Goal: Information Seeking & Learning: Learn about a topic

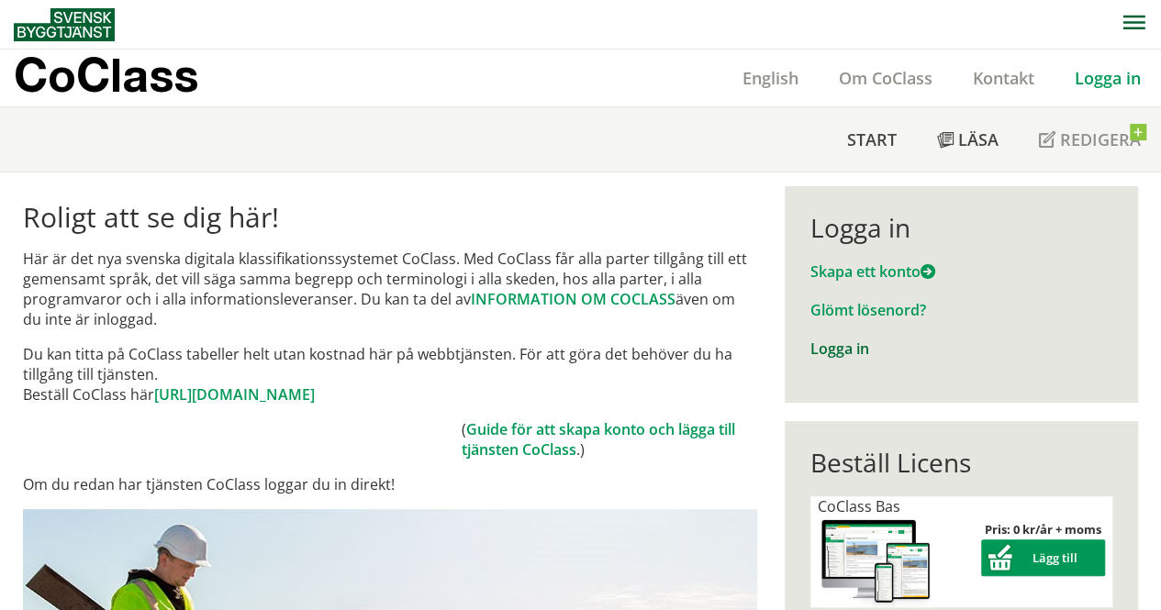
click at [837, 350] on link "Logga in" at bounding box center [839, 349] width 59 height 20
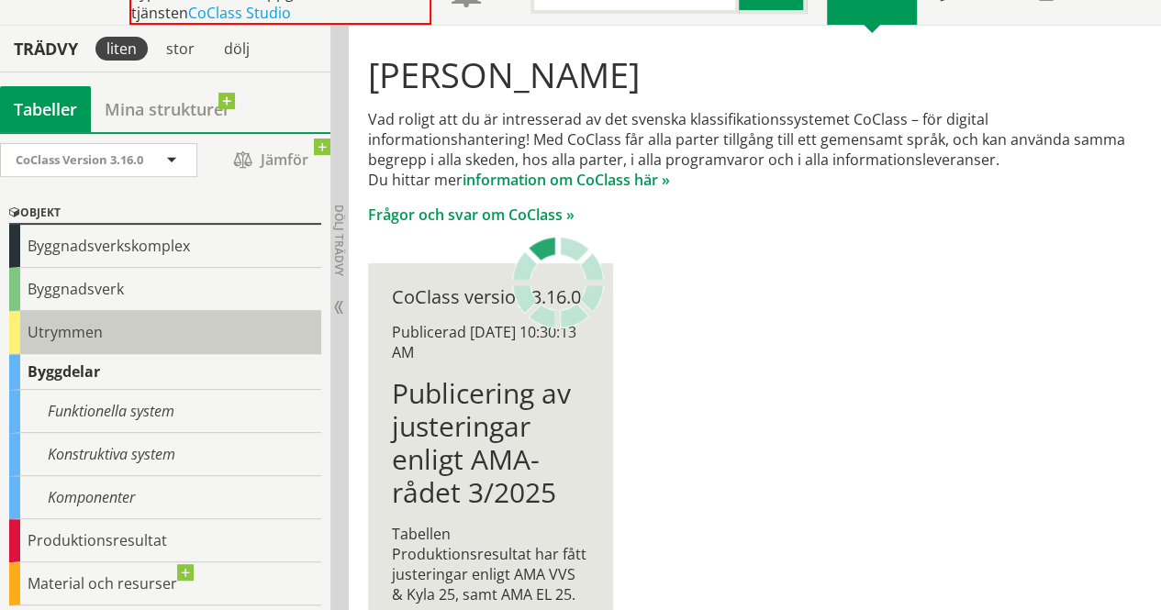
scroll to position [95, 0]
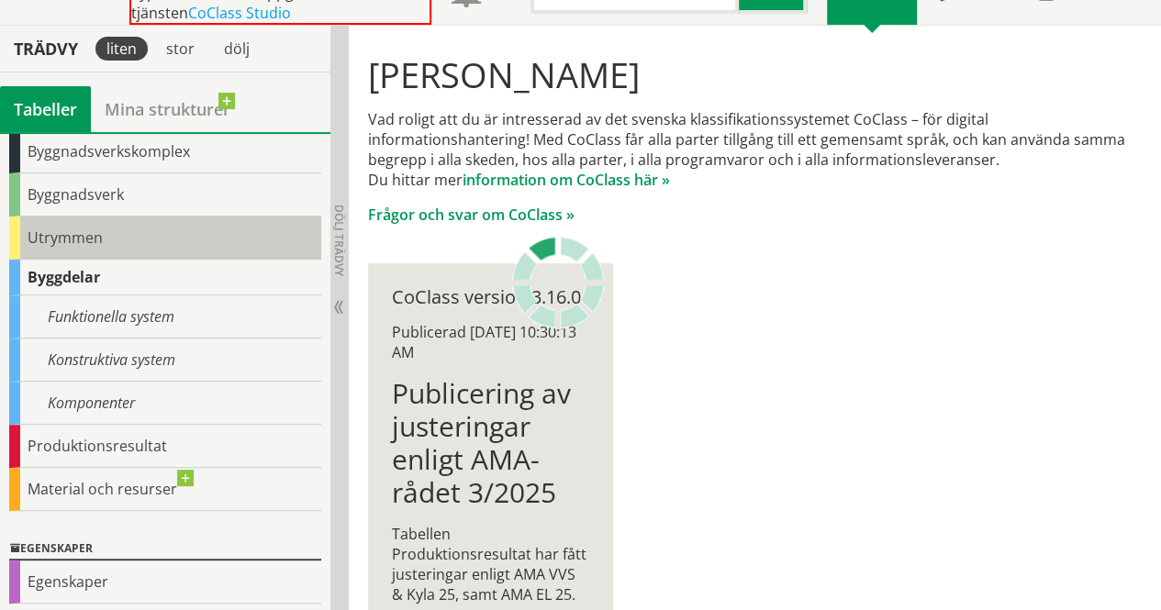
click at [128, 254] on div "Utrymmen" at bounding box center [165, 238] width 312 height 43
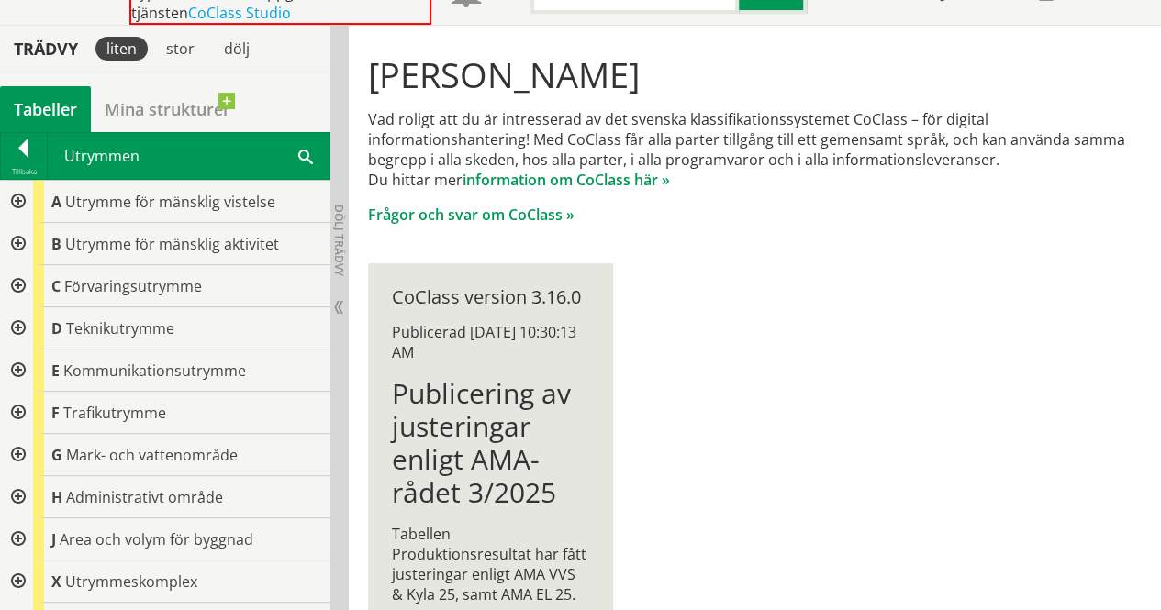
click at [86, 227] on div "B Utrymme för mänsklig aktivitet" at bounding box center [181, 244] width 297 height 42
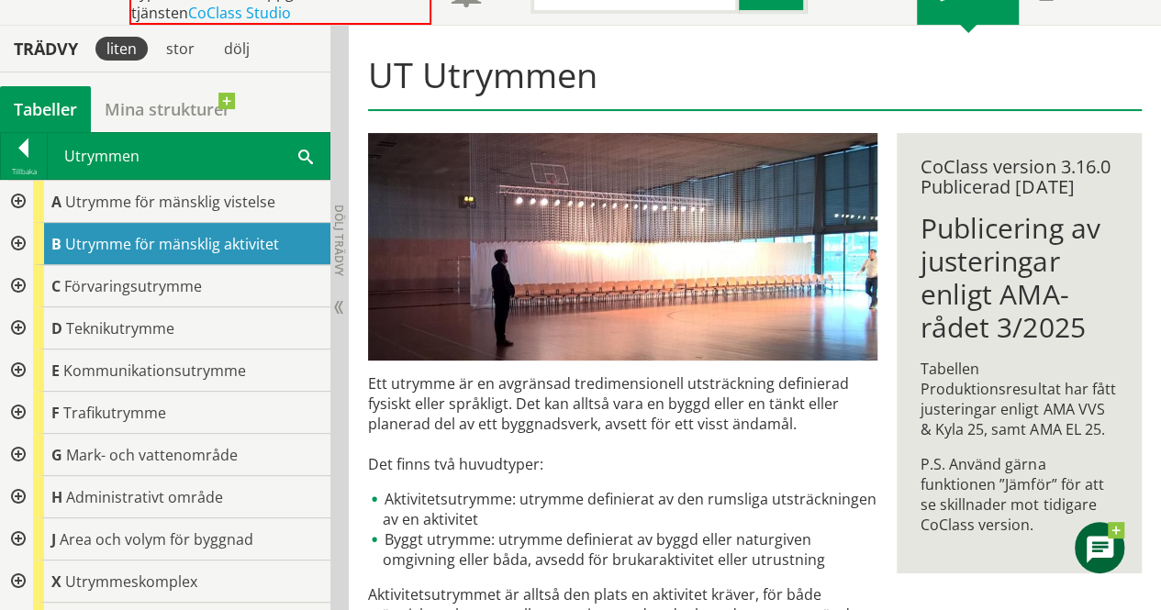
click at [16, 240] on div at bounding box center [16, 244] width 33 height 42
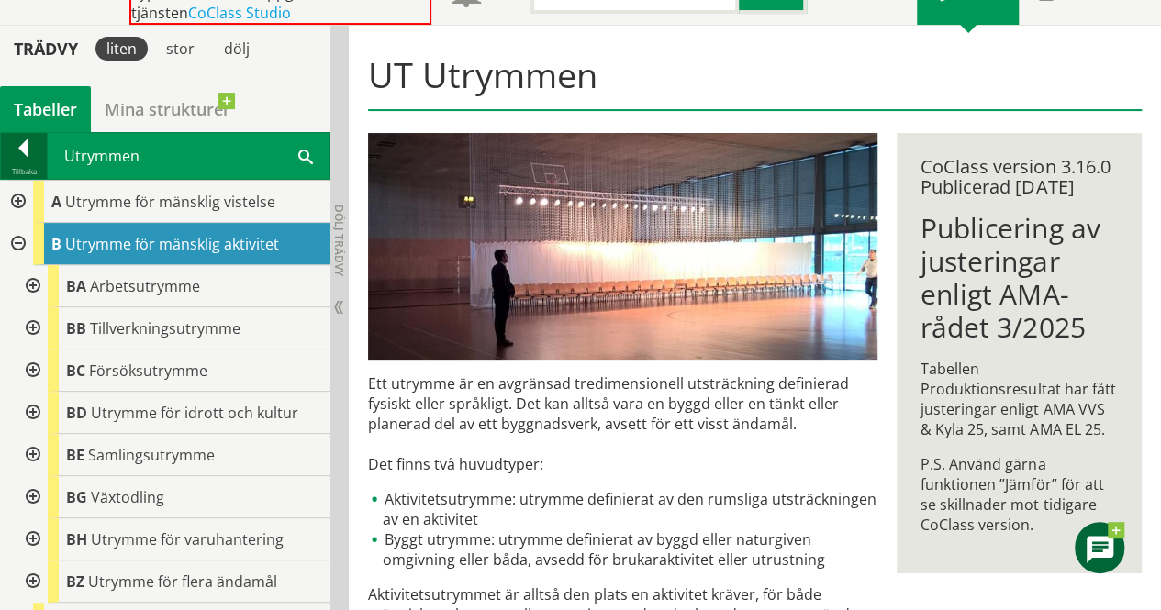
click at [31, 142] on div at bounding box center [24, 152] width 46 height 26
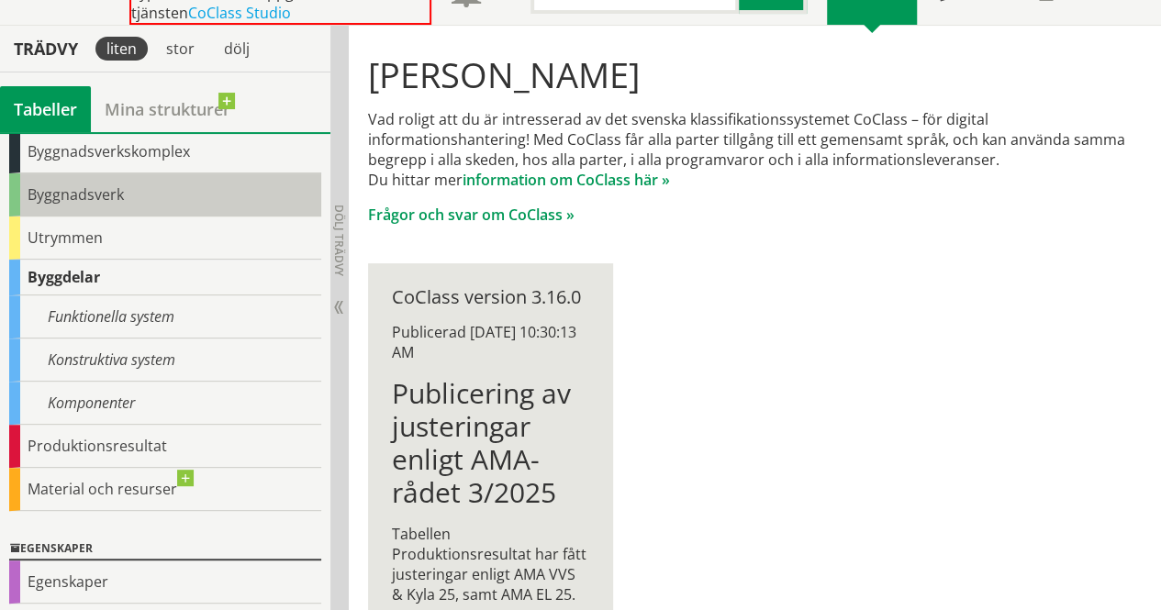
click at [115, 199] on div "Byggnadsverk" at bounding box center [165, 194] width 312 height 43
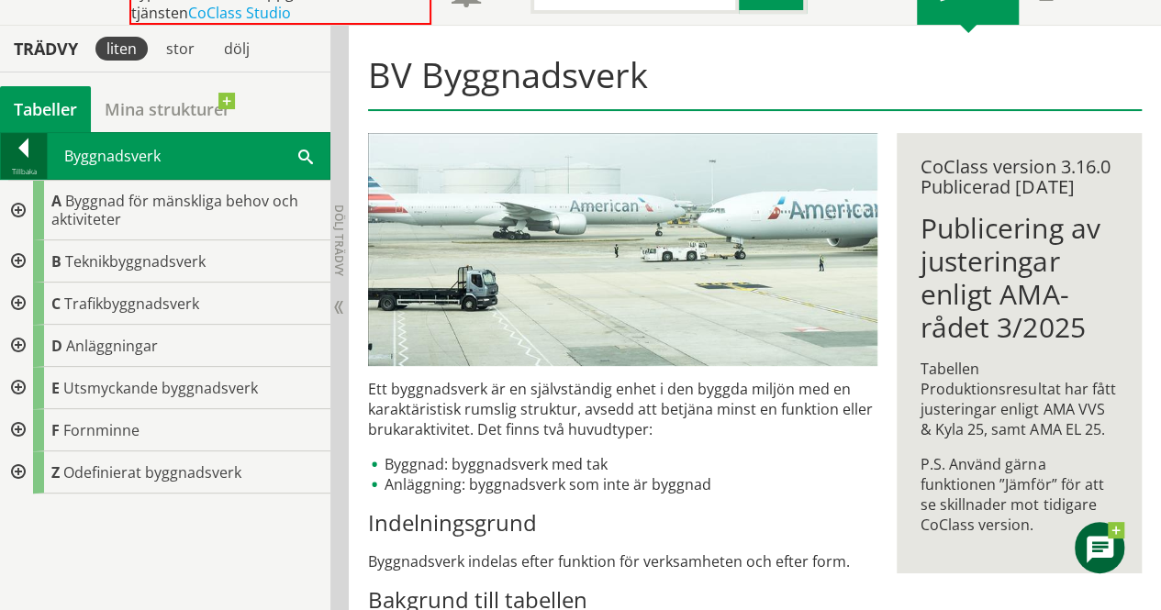
click at [18, 153] on div at bounding box center [24, 152] width 46 height 26
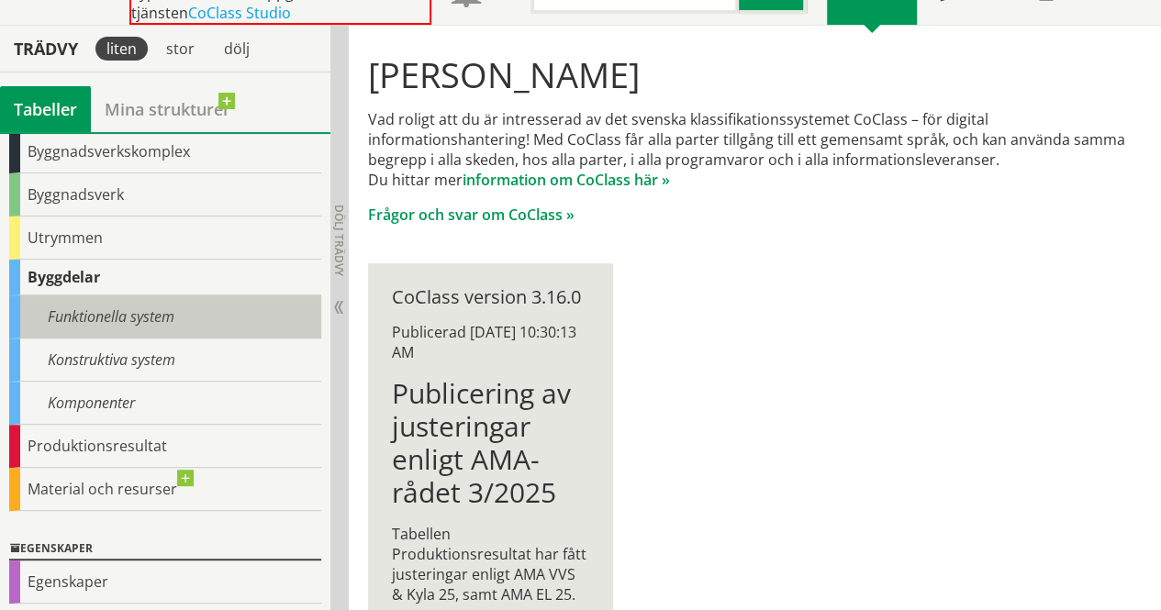
click at [150, 313] on div "Funktionella system" at bounding box center [165, 316] width 312 height 43
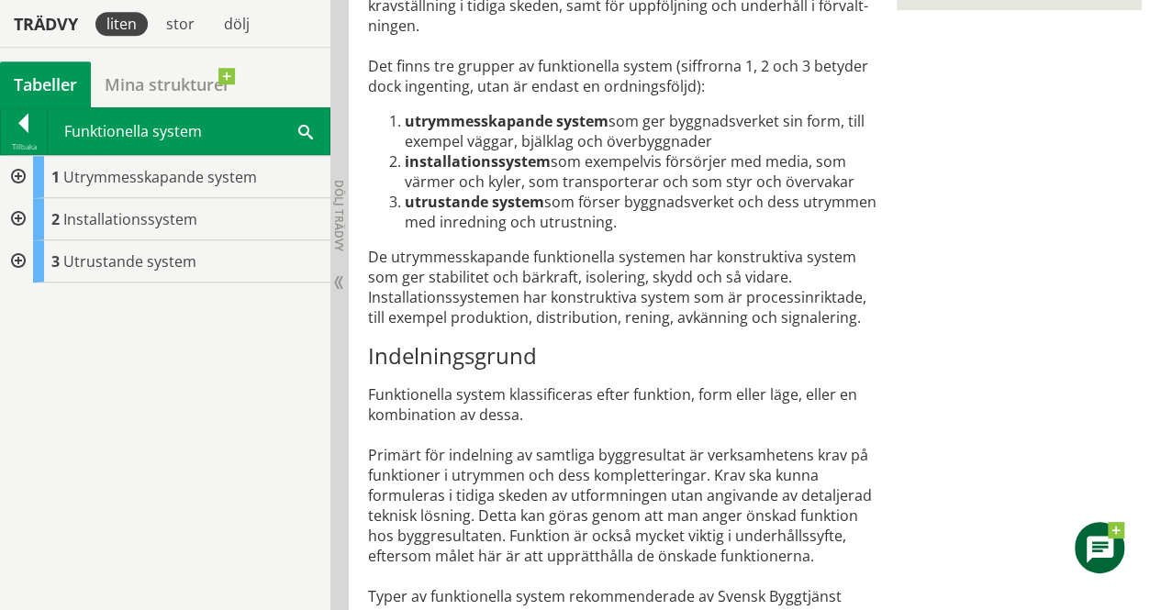
scroll to position [711, 0]
click at [15, 173] on div at bounding box center [16, 177] width 33 height 42
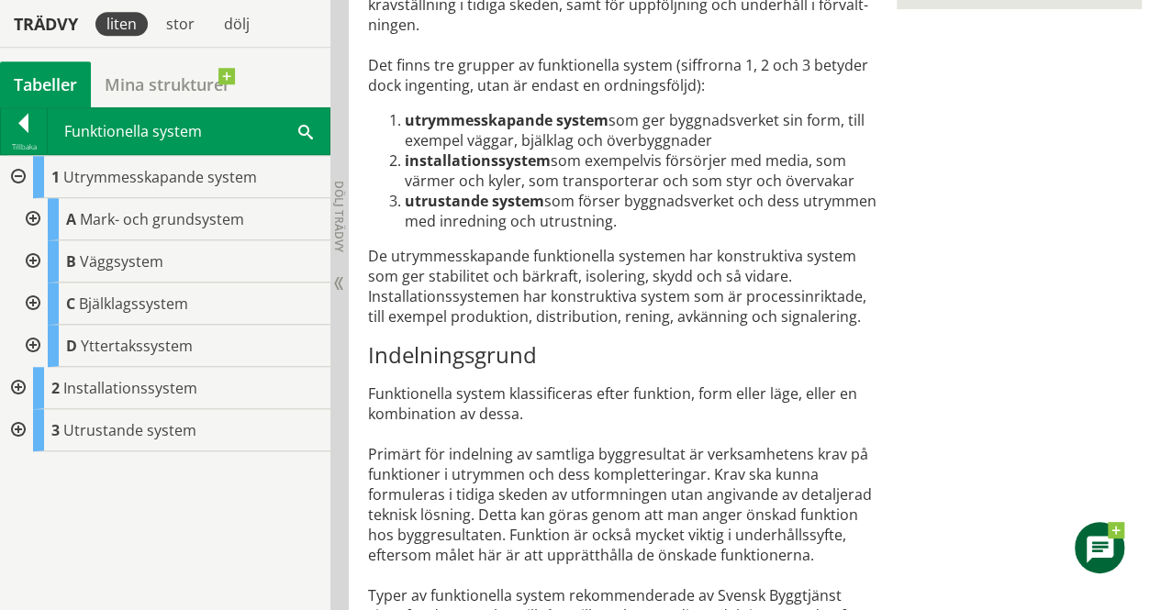
click at [35, 256] on div at bounding box center [31, 261] width 33 height 42
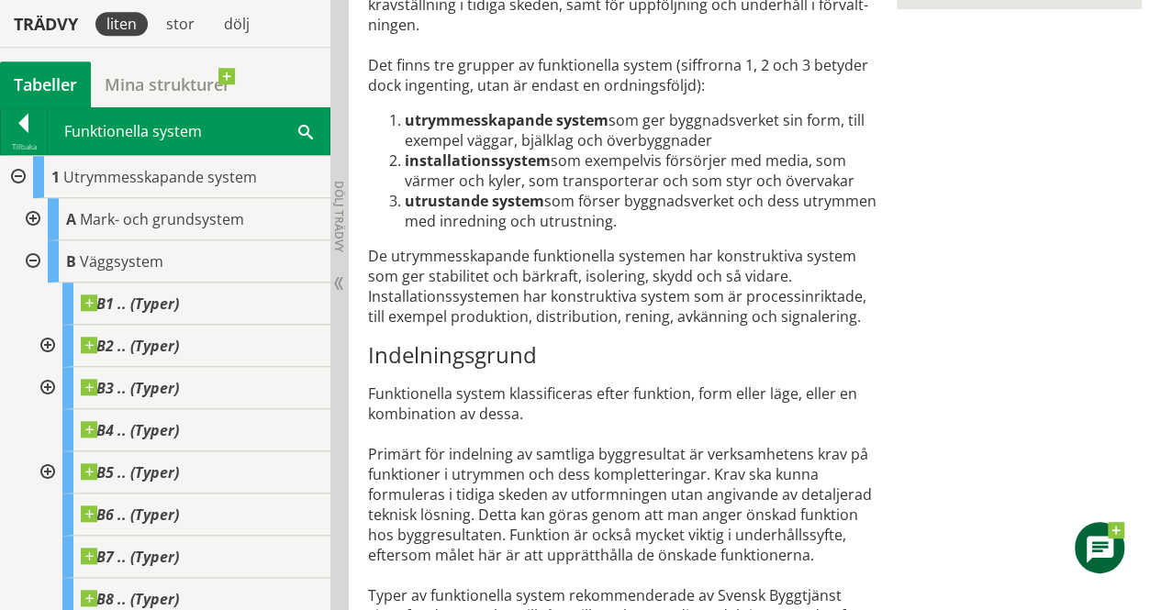
click at [44, 344] on div at bounding box center [45, 346] width 33 height 42
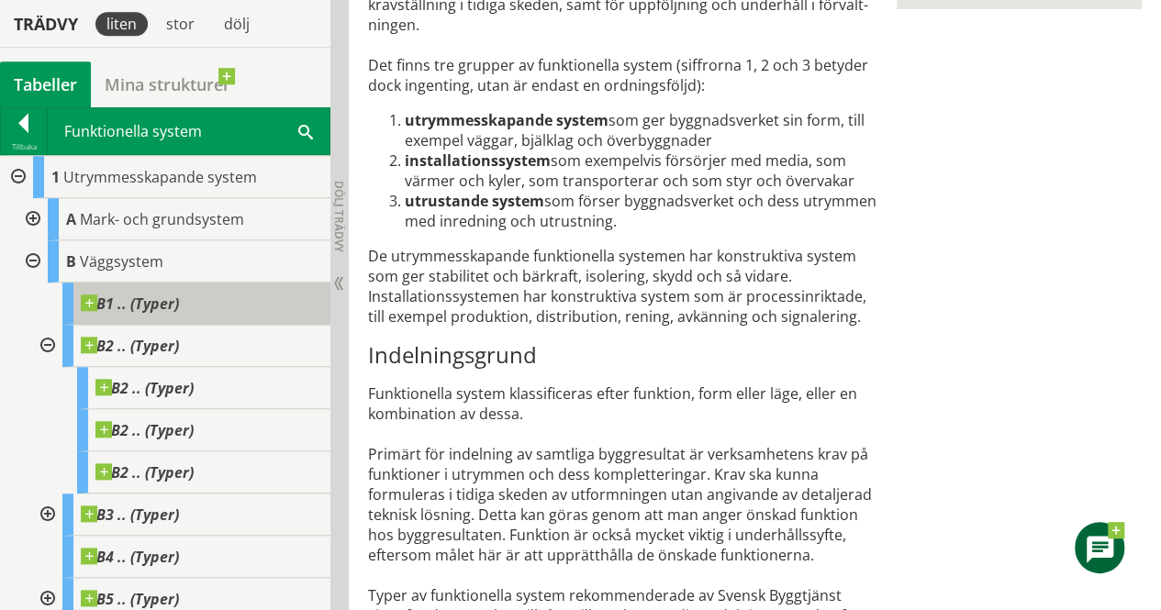
click at [132, 296] on span "B1 .. (Typer)" at bounding box center [130, 304] width 98 height 18
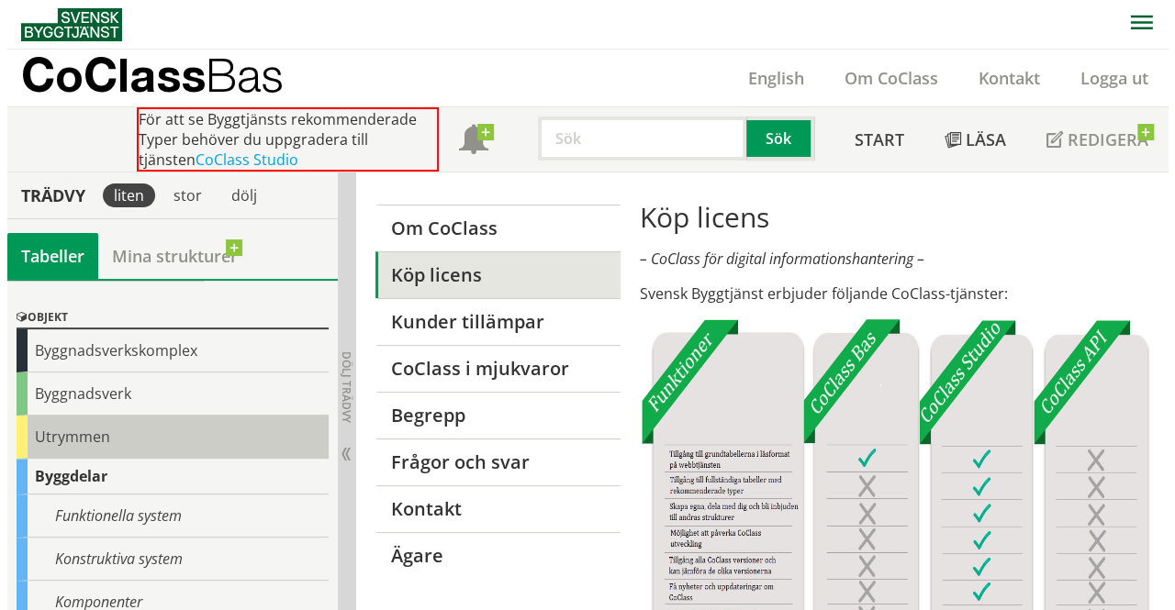
scroll to position [37, 0]
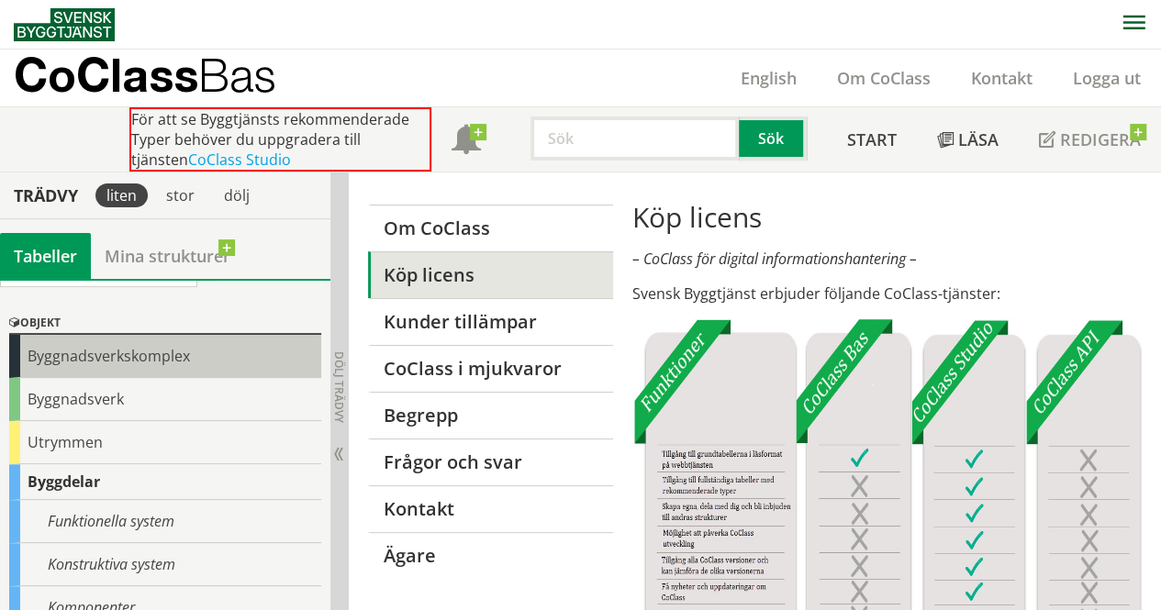
click at [138, 355] on div "Byggnadsverkskomplex" at bounding box center [165, 356] width 312 height 43
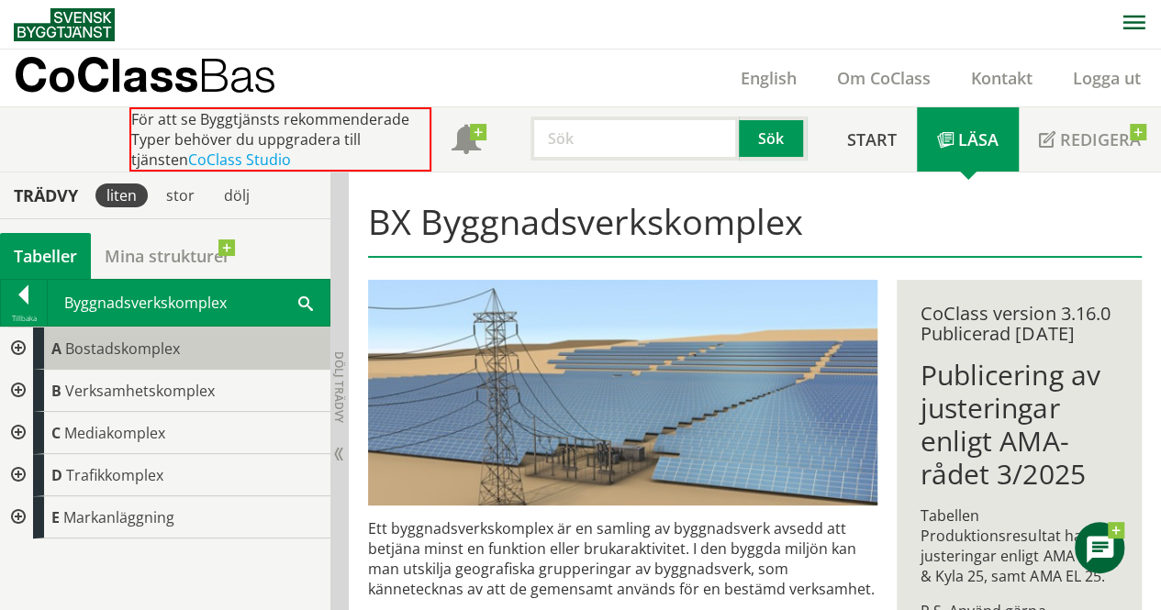
click at [152, 353] on span "Bostadskomplex" at bounding box center [122, 349] width 115 height 20
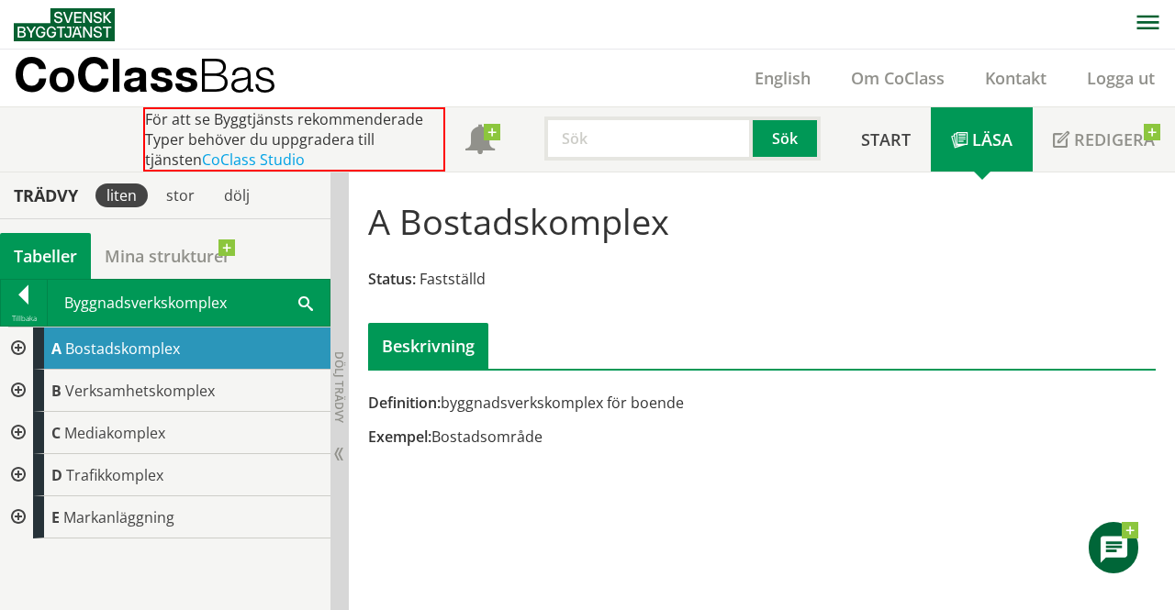
click at [17, 343] on div at bounding box center [16, 349] width 33 height 42
click at [28, 388] on div at bounding box center [31, 391] width 33 height 42
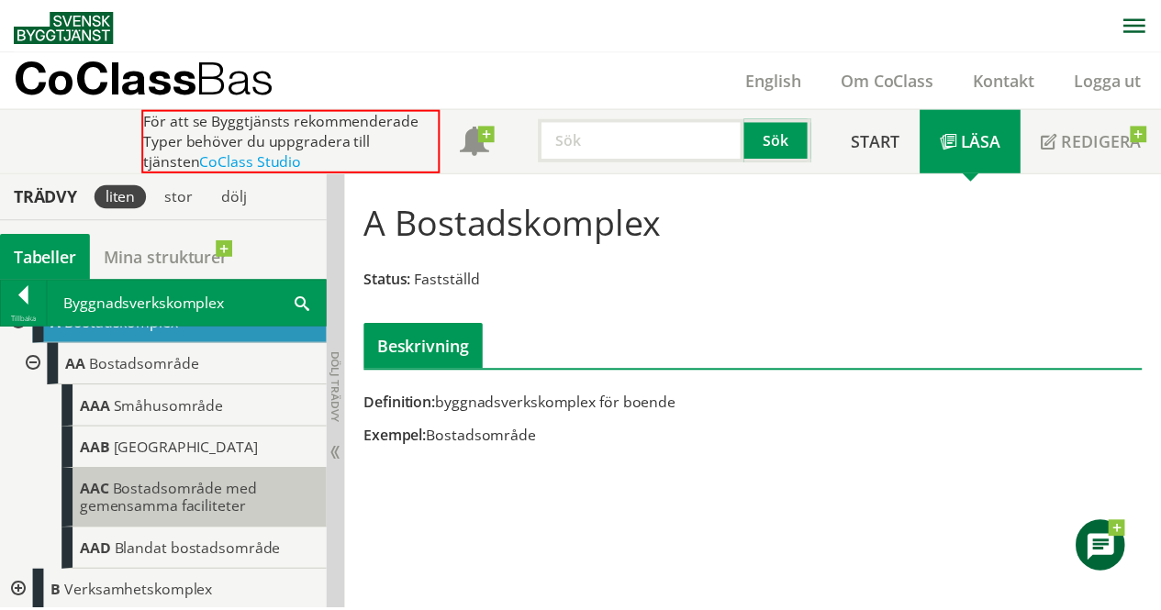
scroll to position [9, 0]
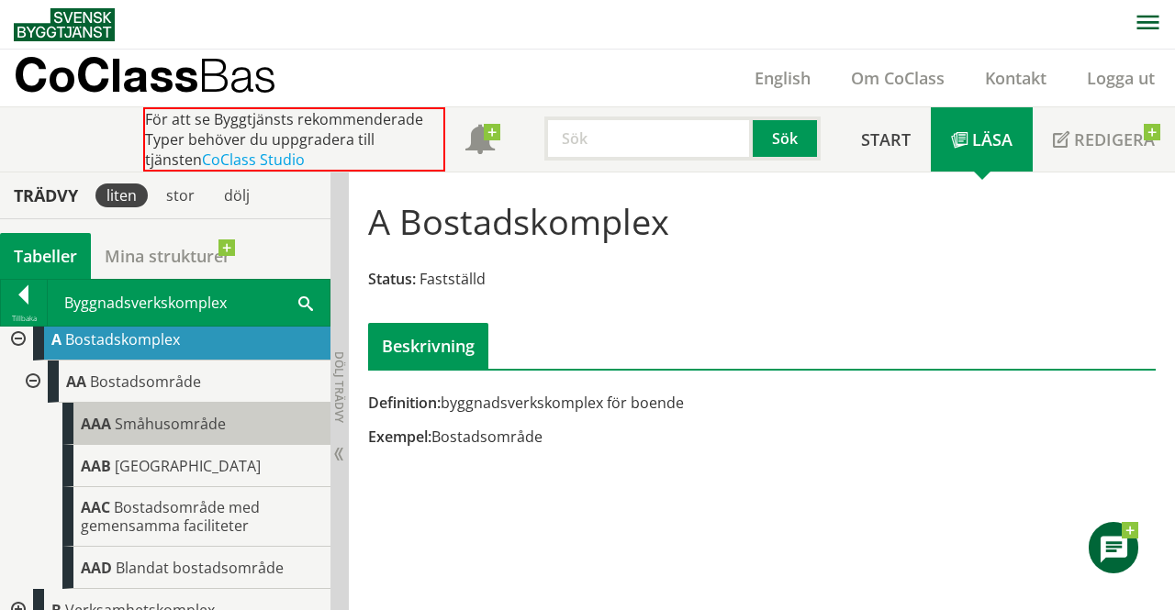
click at [173, 419] on span "Småhusområde" at bounding box center [170, 424] width 111 height 20
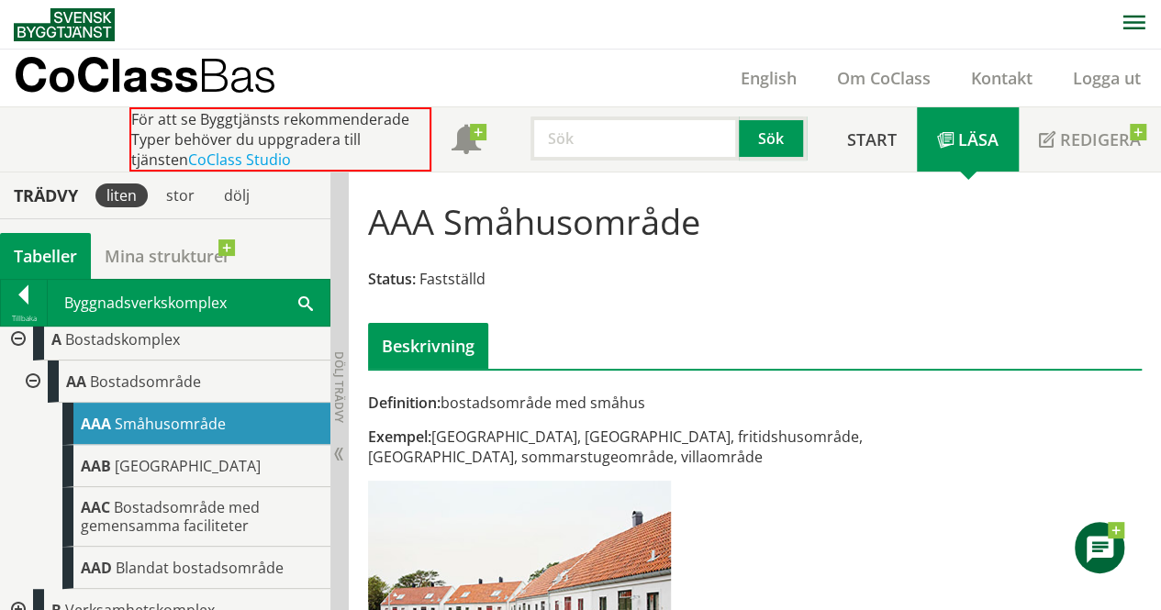
scroll to position [94, 0]
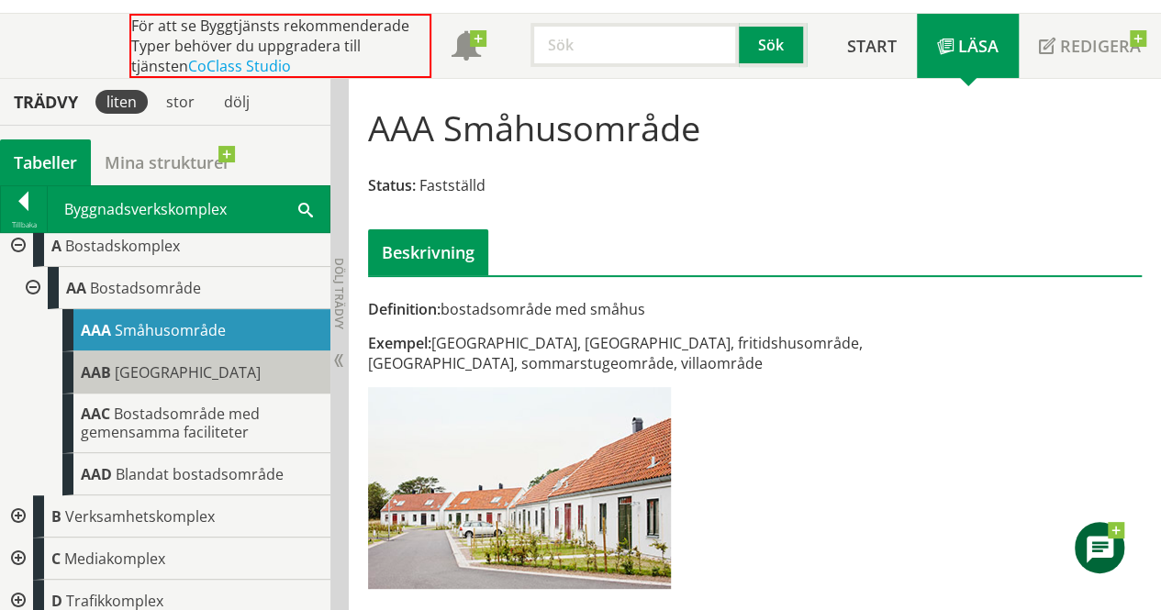
click at [202, 379] on span "[GEOGRAPHIC_DATA]" at bounding box center [188, 372] width 146 height 20
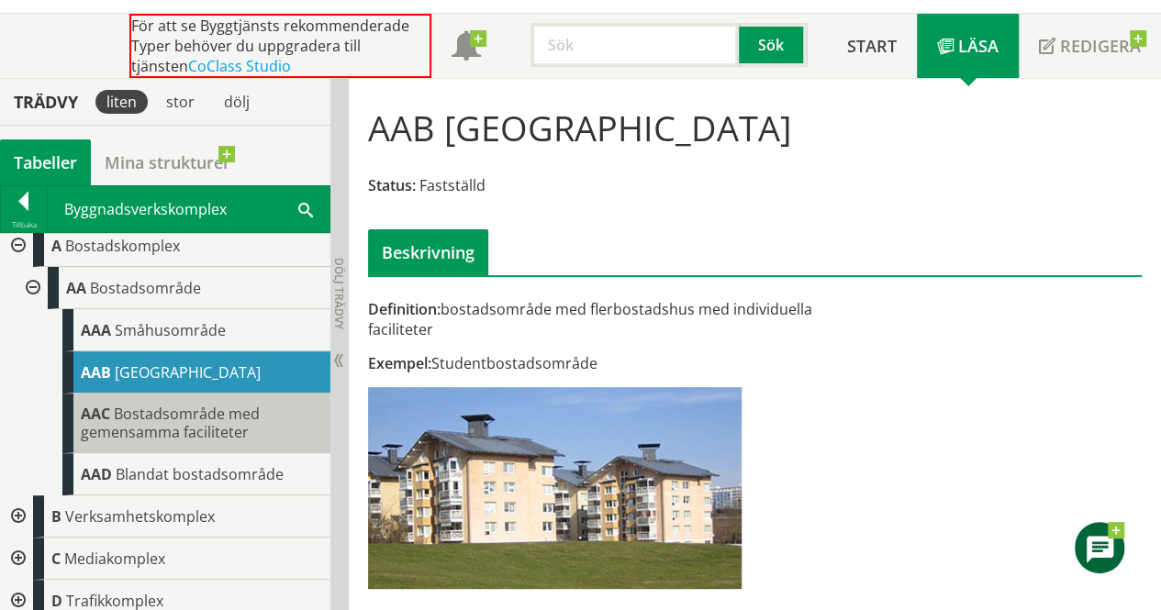
click at [179, 408] on span "Bostadsområde med gemensamma faciliteter" at bounding box center [170, 423] width 179 height 39
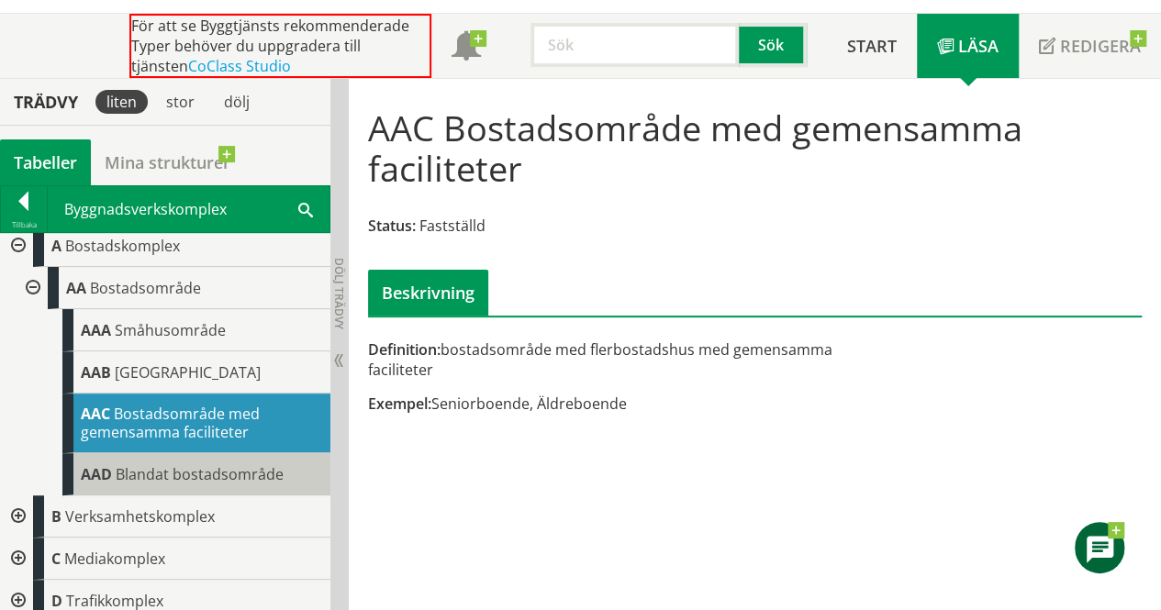
click at [172, 466] on span "Blandat bostadsområde" at bounding box center [200, 474] width 168 height 20
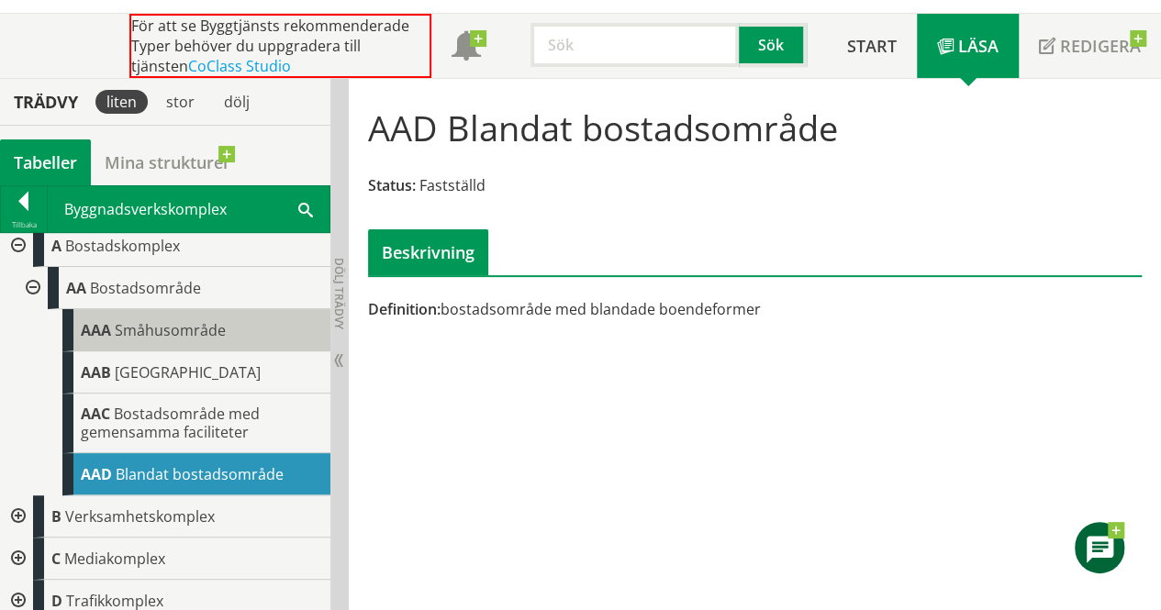
click at [147, 330] on span "Småhusområde" at bounding box center [170, 330] width 111 height 20
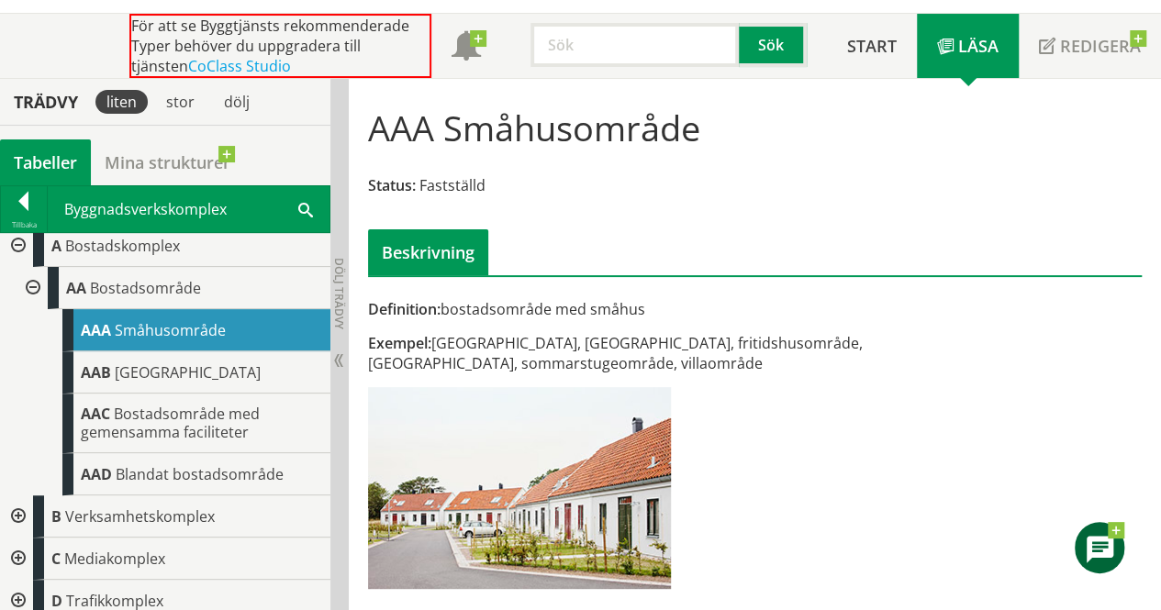
scroll to position [61, 0]
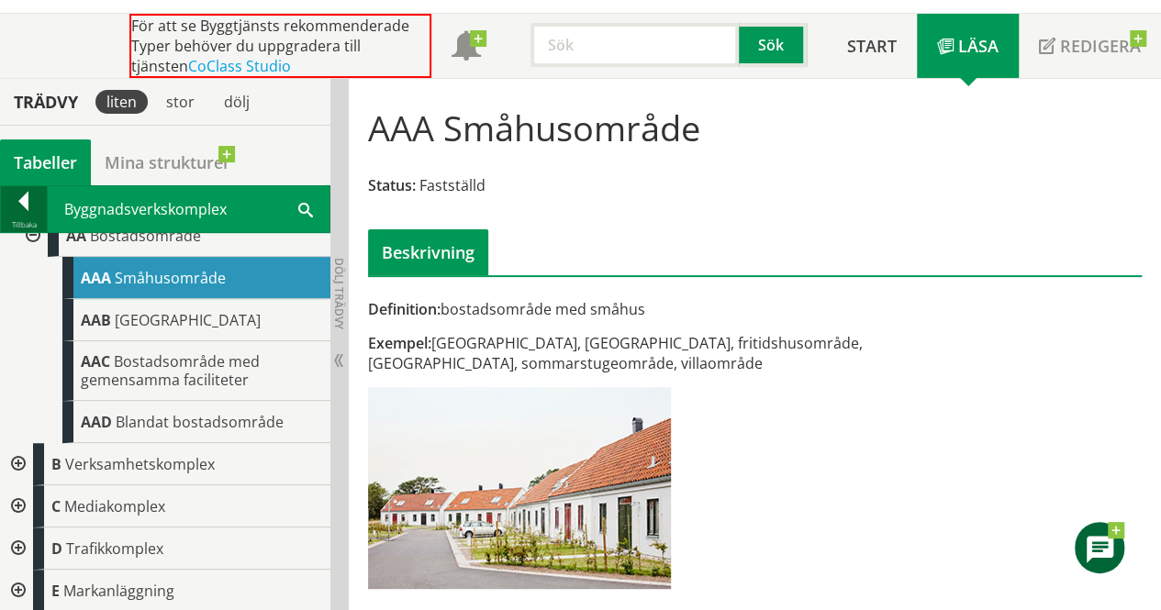
click at [19, 201] on div at bounding box center [24, 205] width 46 height 26
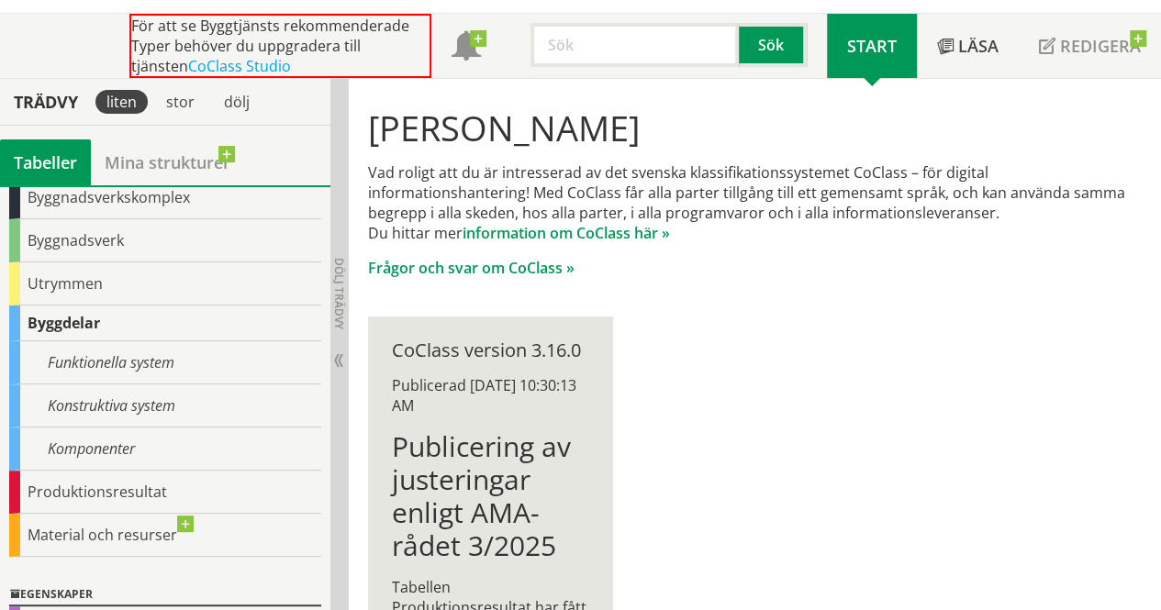
scroll to position [104, 0]
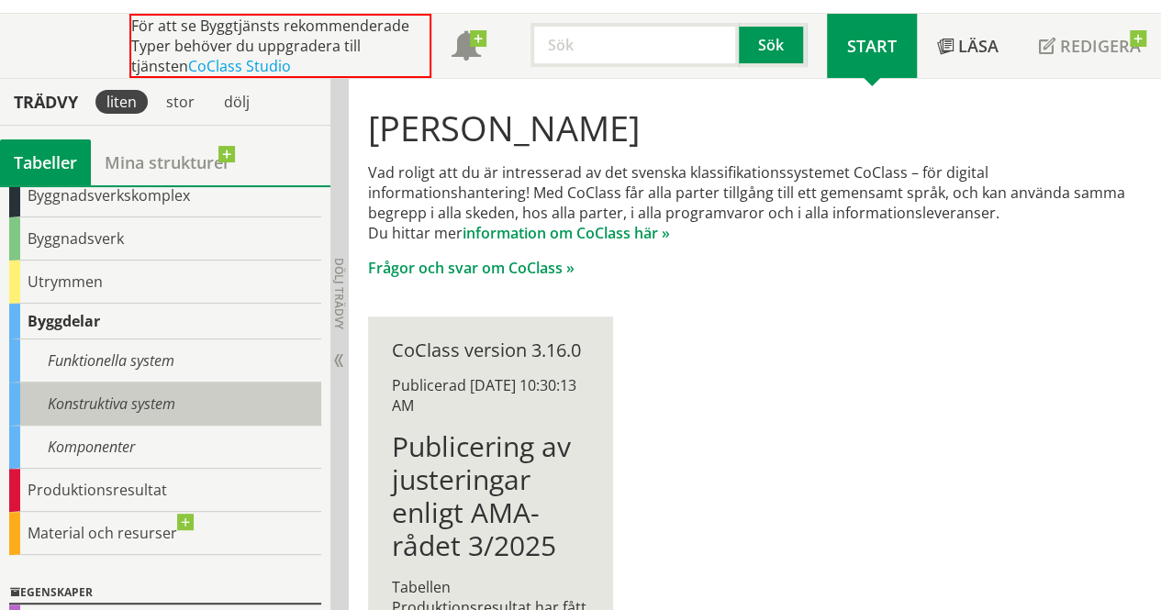
click at [166, 403] on div "Konstruktiva system" at bounding box center [165, 404] width 312 height 43
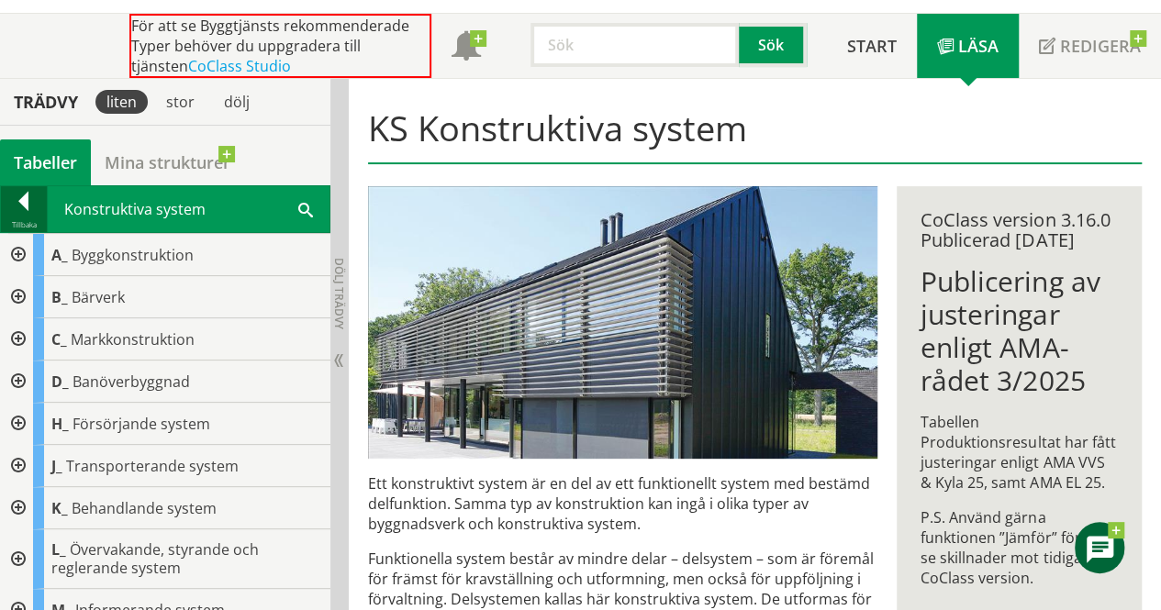
click at [28, 203] on div at bounding box center [24, 205] width 46 height 26
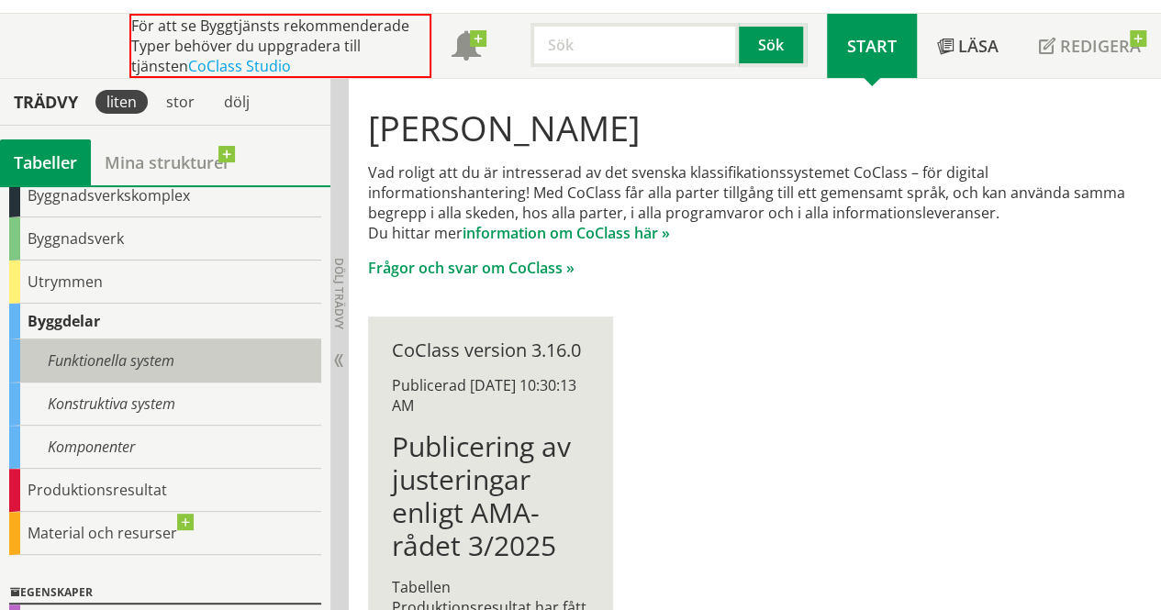
click at [143, 362] on div "Funktionella system" at bounding box center [165, 361] width 312 height 43
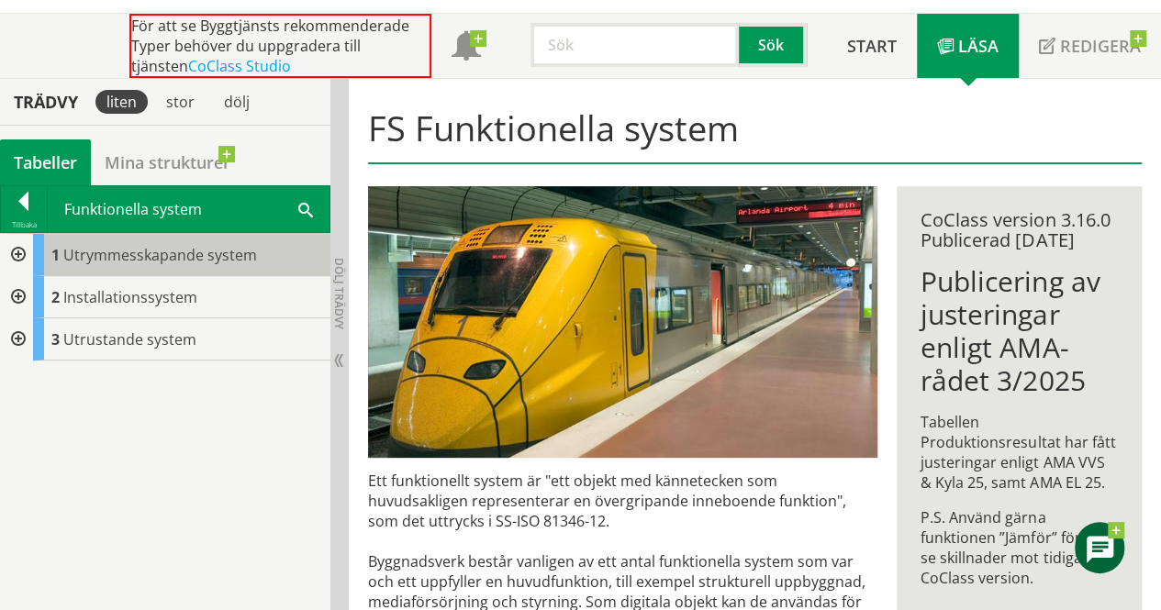
click at [191, 251] on span "Utrymmesskapande system" at bounding box center [160, 255] width 194 height 20
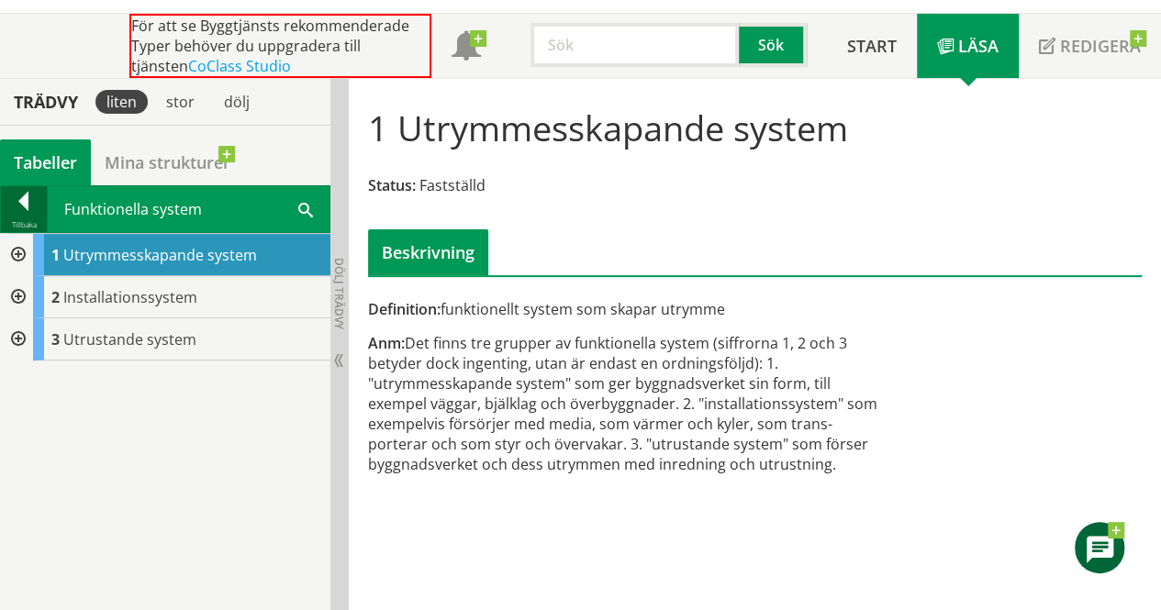
click at [35, 208] on div at bounding box center [24, 205] width 46 height 26
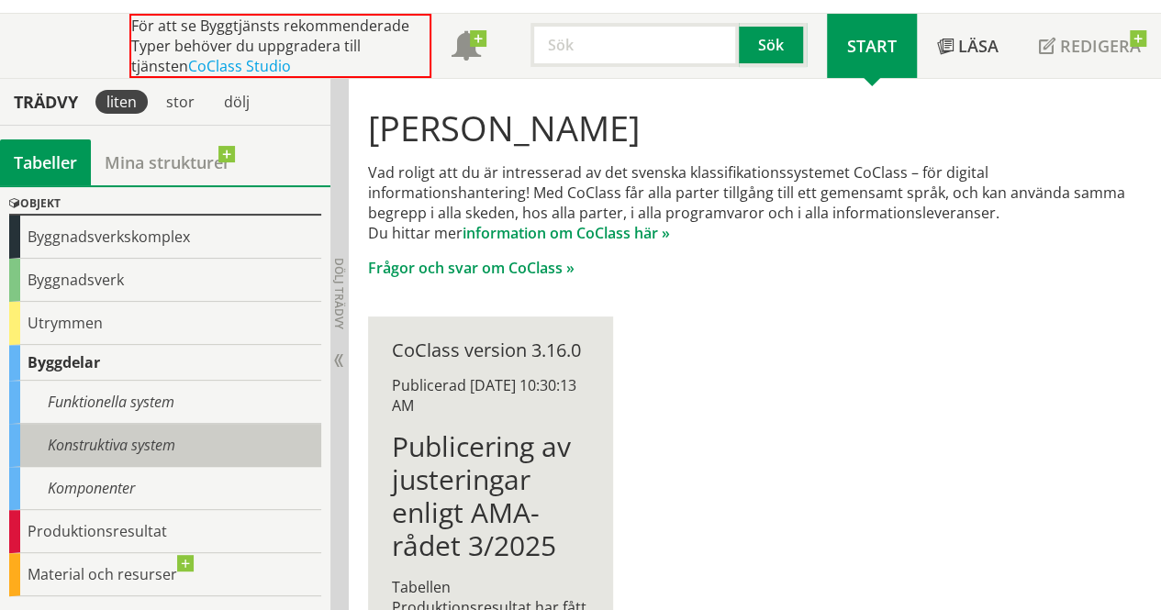
scroll to position [58, 0]
